Goal: Information Seeking & Learning: Compare options

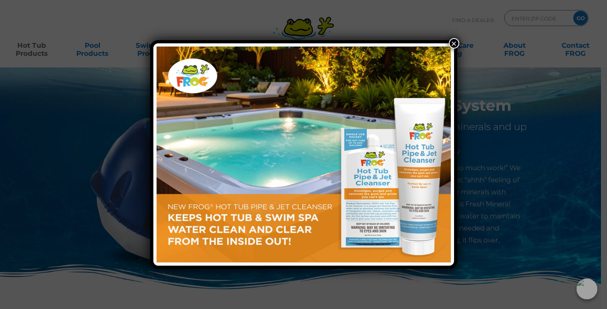
click at [452, 44] on button "×" at bounding box center [454, 43] width 10 height 10
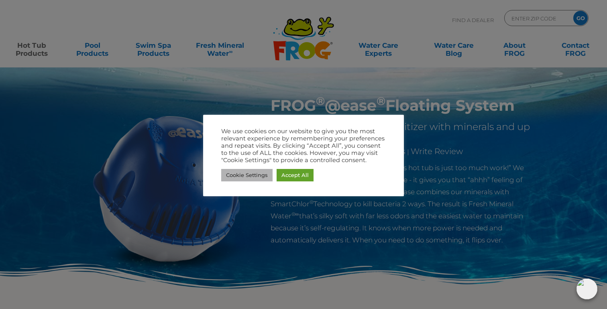
click at [235, 177] on link "Cookie Settings" at bounding box center [246, 175] width 51 height 12
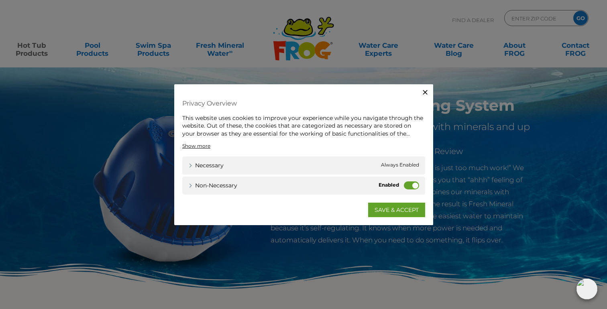
click at [413, 185] on label "Non-necessary" at bounding box center [411, 185] width 15 height 8
click at [0, 0] on input "Non-necessary" at bounding box center [0, 0] width 0 height 0
click at [401, 212] on link "SAVE & ACCEPT" at bounding box center [396, 210] width 57 height 14
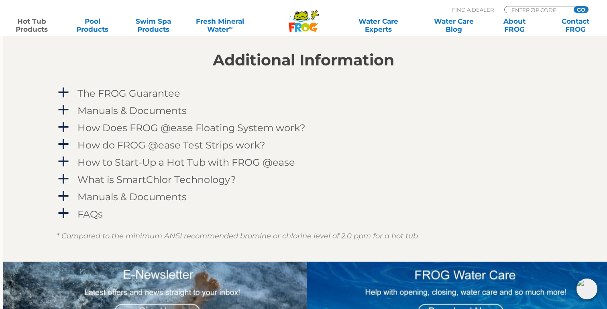
scroll to position [792, 0]
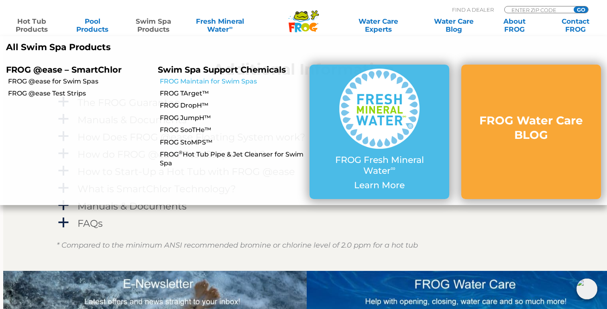
click at [185, 82] on link "FROG Maintain for Swim Spas" at bounding box center [232, 81] width 144 height 9
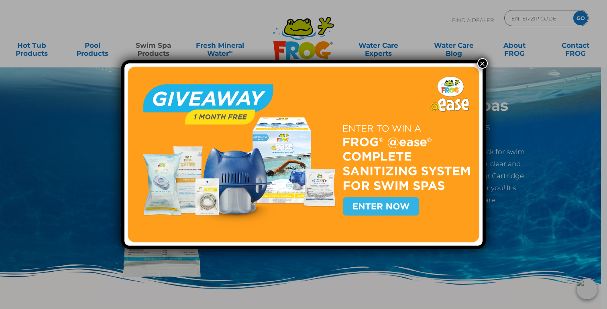
click at [482, 65] on button "×" at bounding box center [482, 63] width 10 height 10
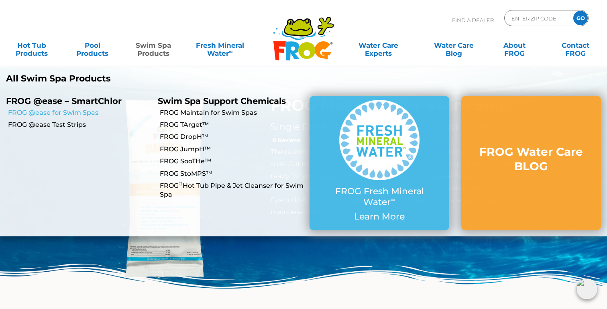
click at [76, 112] on link "FROG @ease for Swim Spas" at bounding box center [80, 112] width 144 height 9
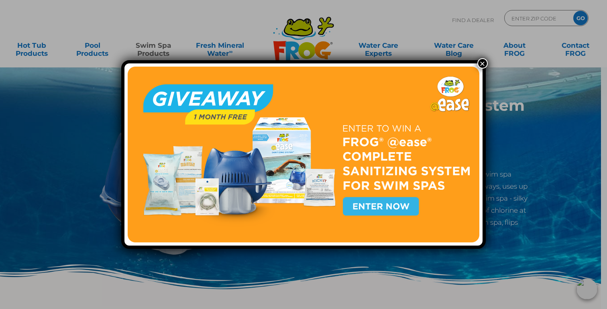
click at [484, 65] on button "×" at bounding box center [482, 63] width 10 height 10
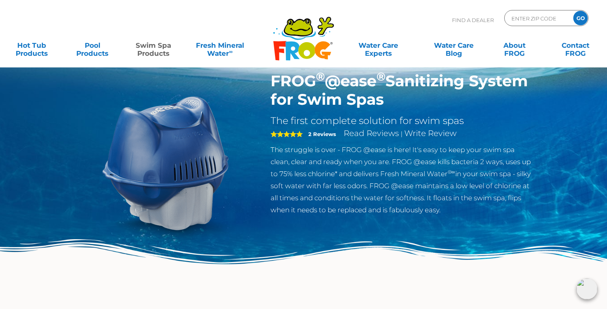
scroll to position [22, 0]
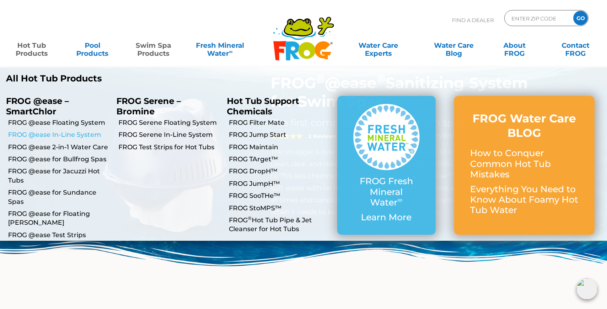
click at [59, 137] on link "FROG @ease In-Line System" at bounding box center [59, 134] width 102 height 9
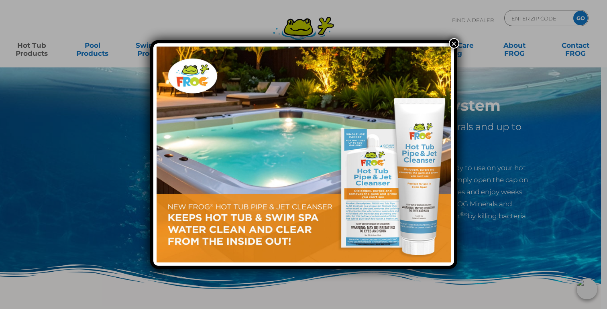
click at [34, 49] on div "×" at bounding box center [303, 154] width 607 height 309
click at [453, 41] on button "×" at bounding box center [454, 43] width 10 height 10
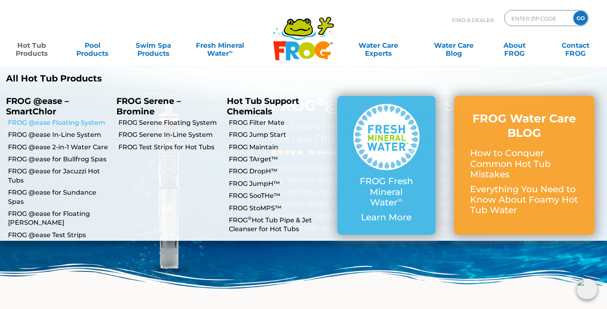
click at [65, 119] on link "FROG @ease Floating System" at bounding box center [59, 122] width 102 height 9
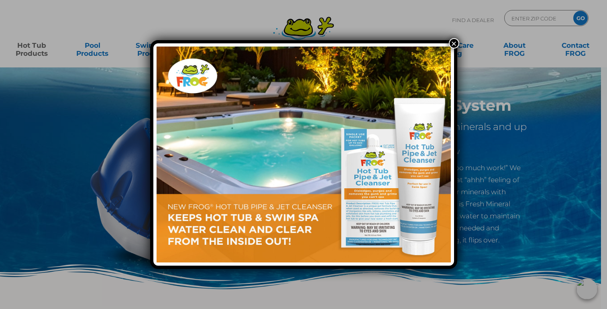
click at [453, 45] on button "×" at bounding box center [454, 43] width 10 height 10
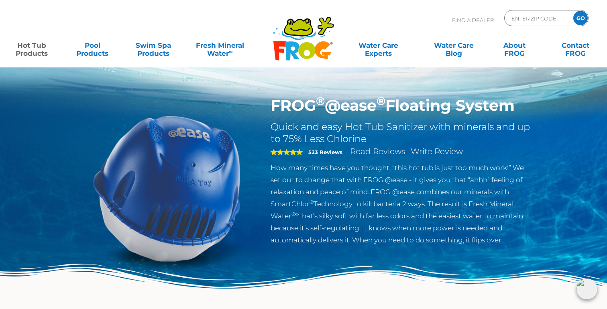
click at [33, 49] on link "Hot Tub Products" at bounding box center [31, 45] width 47 height 16
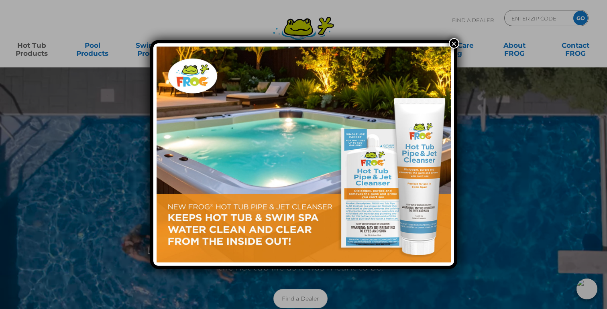
click at [33, 49] on div "×" at bounding box center [303, 154] width 607 height 309
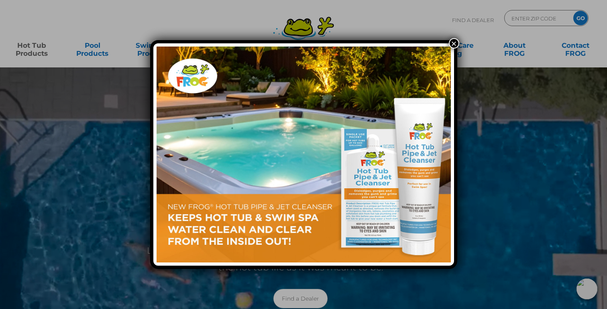
click at [452, 44] on button "×" at bounding box center [454, 43] width 10 height 10
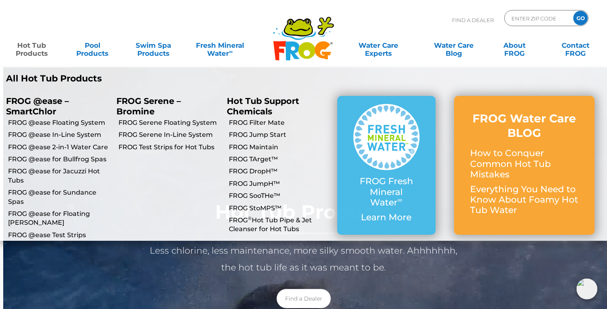
click at [32, 51] on link "Hot Tub Products" at bounding box center [31, 45] width 47 height 16
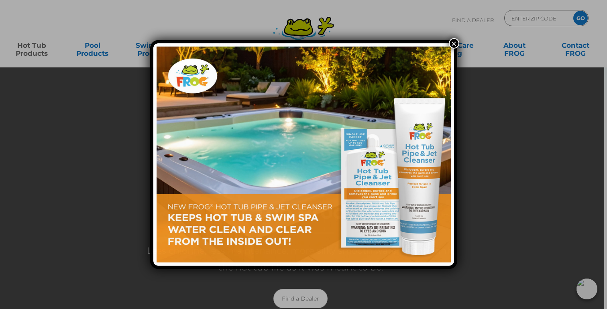
click at [30, 51] on div "×" at bounding box center [303, 154] width 607 height 309
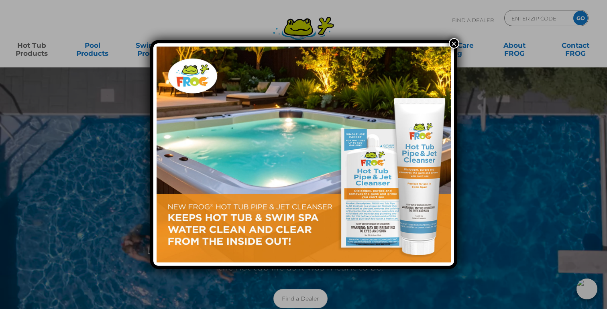
click at [449, 43] on button "×" at bounding box center [454, 43] width 10 height 10
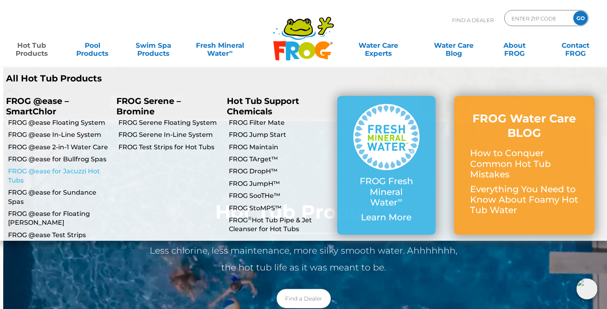
click at [69, 172] on link "FROG @ease for Jacuzzi Hot Tubs" at bounding box center [59, 176] width 102 height 18
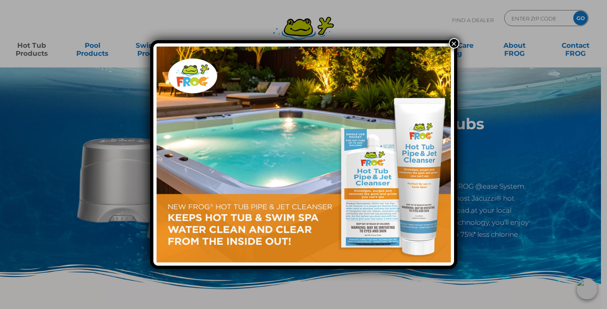
click at [454, 45] on button "×" at bounding box center [454, 43] width 10 height 10
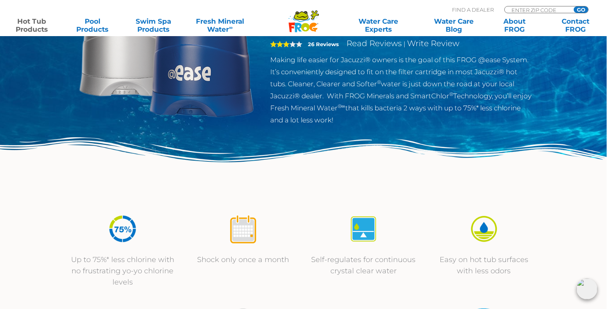
scroll to position [0, 0]
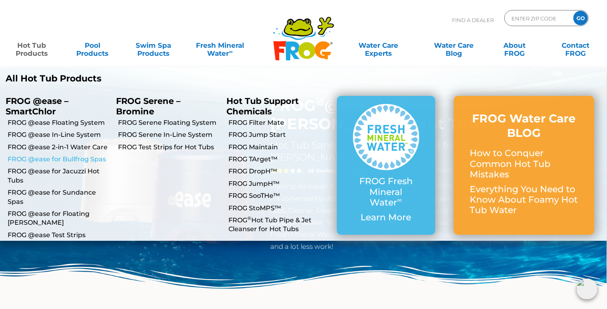
click at [73, 159] on link "FROG @ease for Bullfrog Spas" at bounding box center [59, 159] width 102 height 9
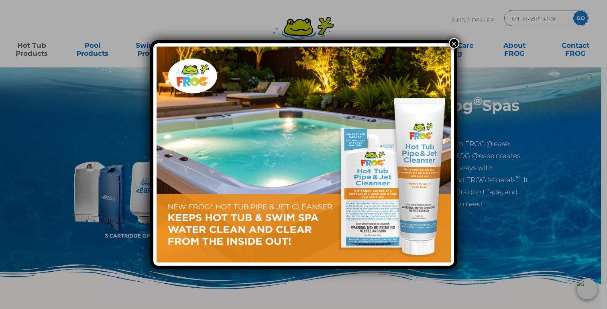
click at [452, 45] on button "×" at bounding box center [454, 43] width 10 height 10
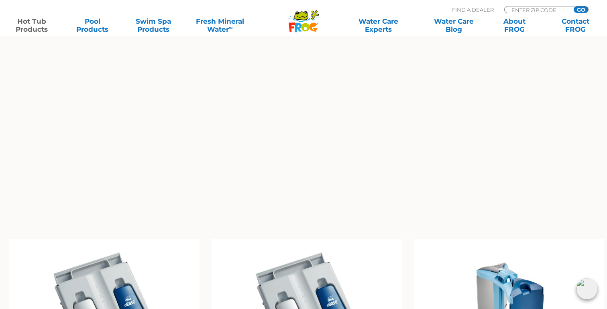
scroll to position [484, 0]
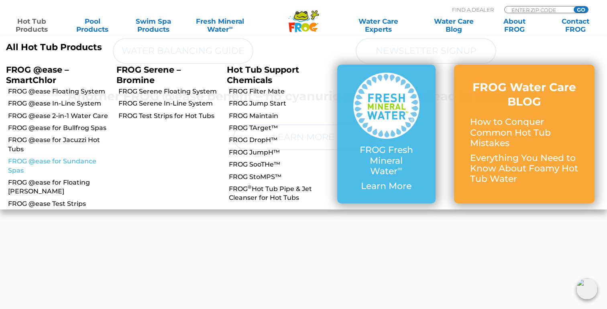
click at [56, 162] on link "FROG @ease for Sundance Spas" at bounding box center [59, 166] width 102 height 18
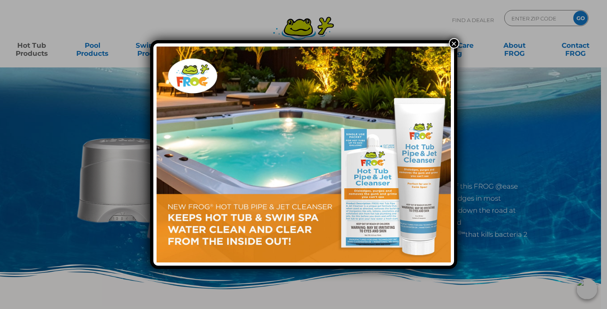
click at [454, 44] on button "×" at bounding box center [454, 43] width 10 height 10
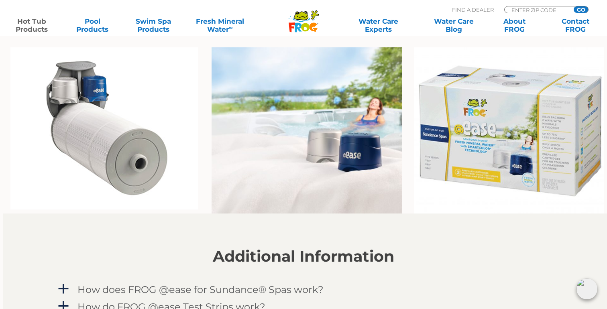
scroll to position [618, 0]
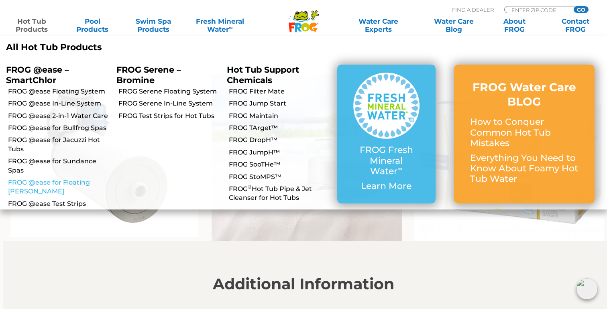
click at [58, 183] on link "FROG @ease for Floating [PERSON_NAME]" at bounding box center [59, 187] width 102 height 18
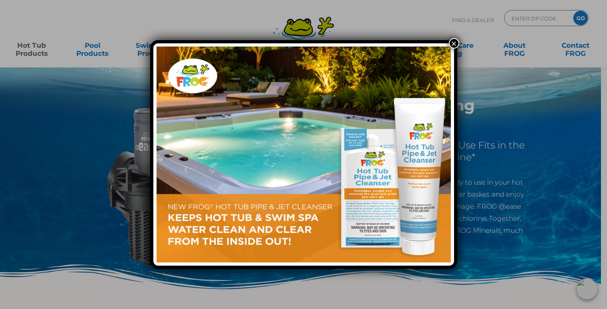
click at [32, 62] on div "×" at bounding box center [303, 154] width 607 height 309
click at [454, 43] on button "×" at bounding box center [454, 43] width 10 height 10
